Goal: Task Accomplishment & Management: Check status

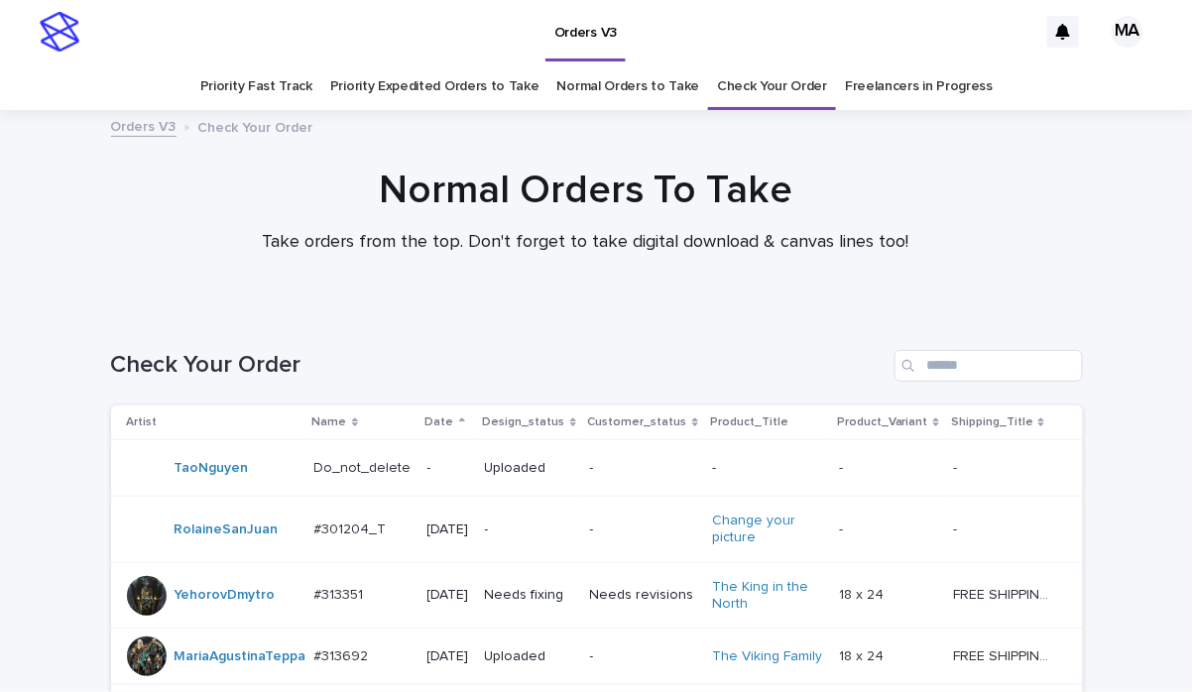
scroll to position [1750, 0]
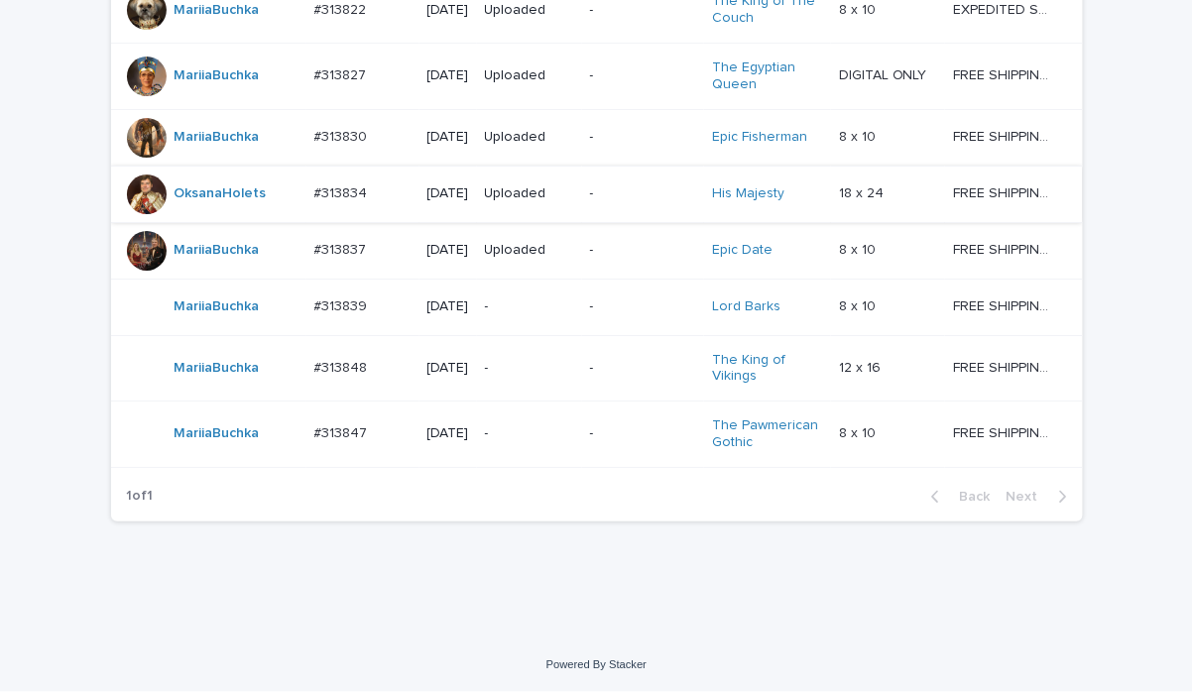
scroll to position [1883, 0]
drag, startPoint x: 615, startPoint y: 607, endPoint x: 635, endPoint y: 606, distance: 19.9
